Goal: Transaction & Acquisition: Purchase product/service

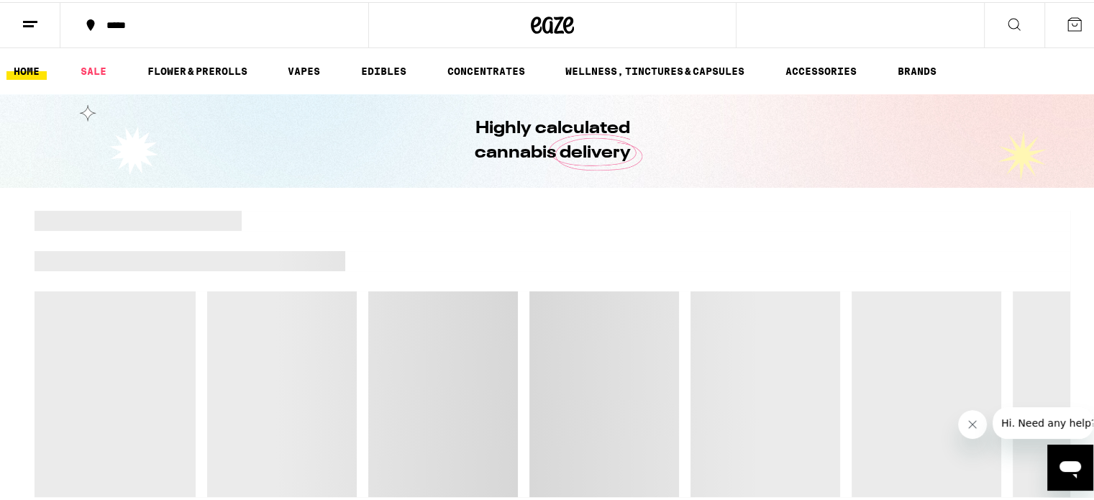
click at [968, 422] on icon "Close message from company" at bounding box center [972, 425] width 12 height 12
